Goal: Navigation & Orientation: Go to known website

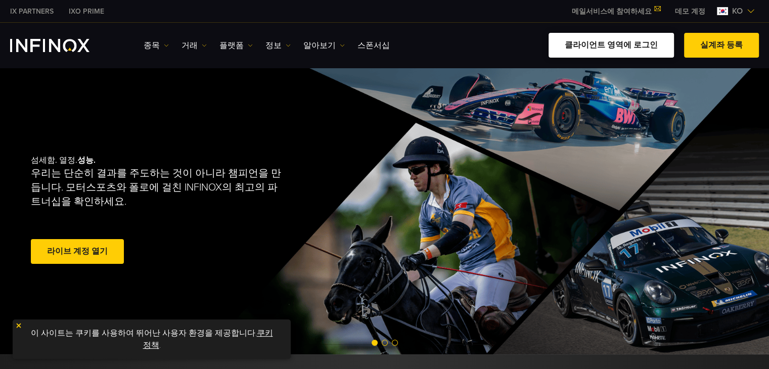
drag, startPoint x: 0, startPoint y: 0, endPoint x: 624, endPoint y: 40, distance: 625.2
click at [624, 40] on link "클라이언트 영역에 로그인" at bounding box center [611, 45] width 125 height 25
